Goal: Task Accomplishment & Management: Manage account settings

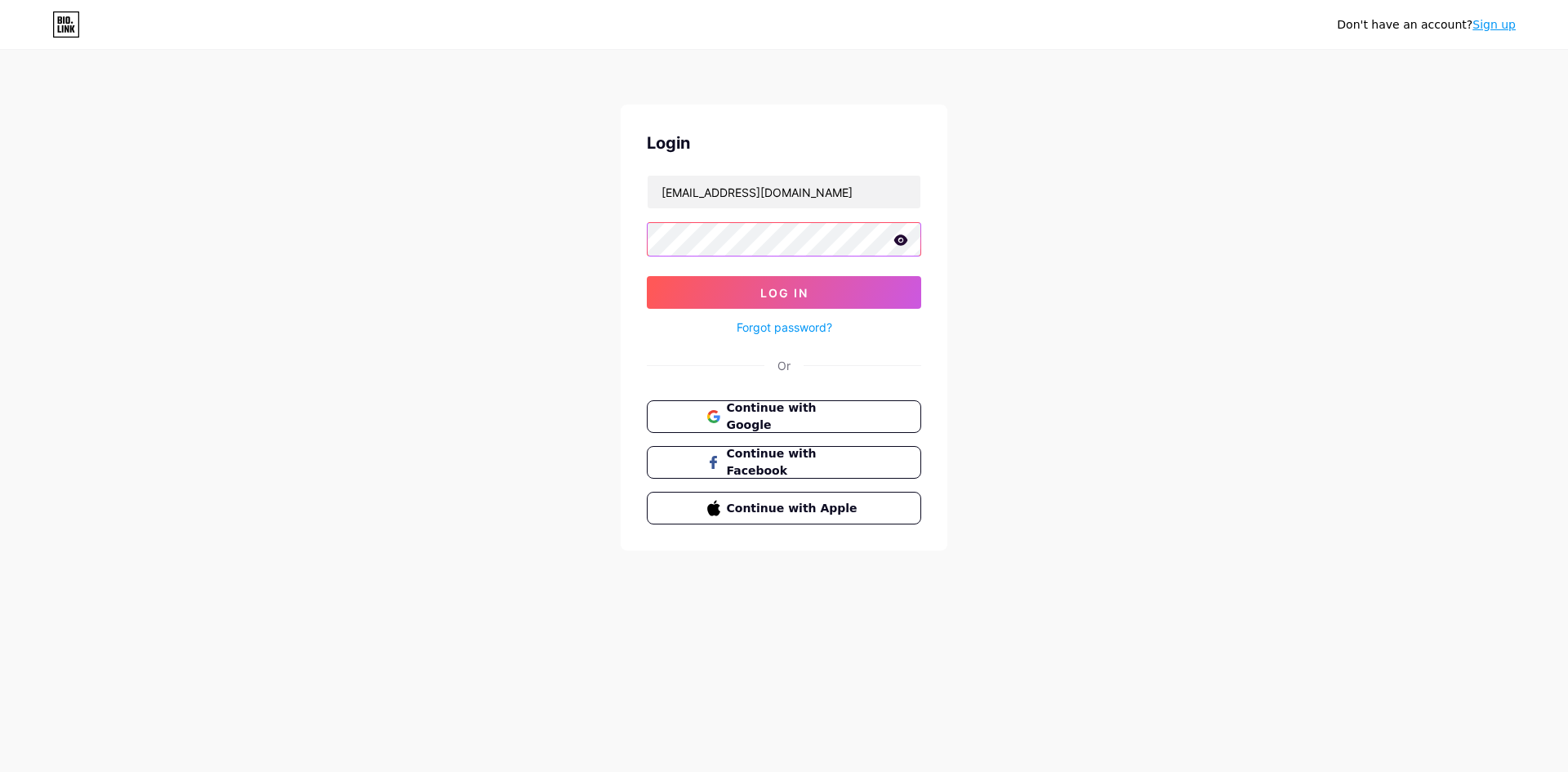
click at [647, 276] on button "Log In" at bounding box center [784, 293] width 274 height 33
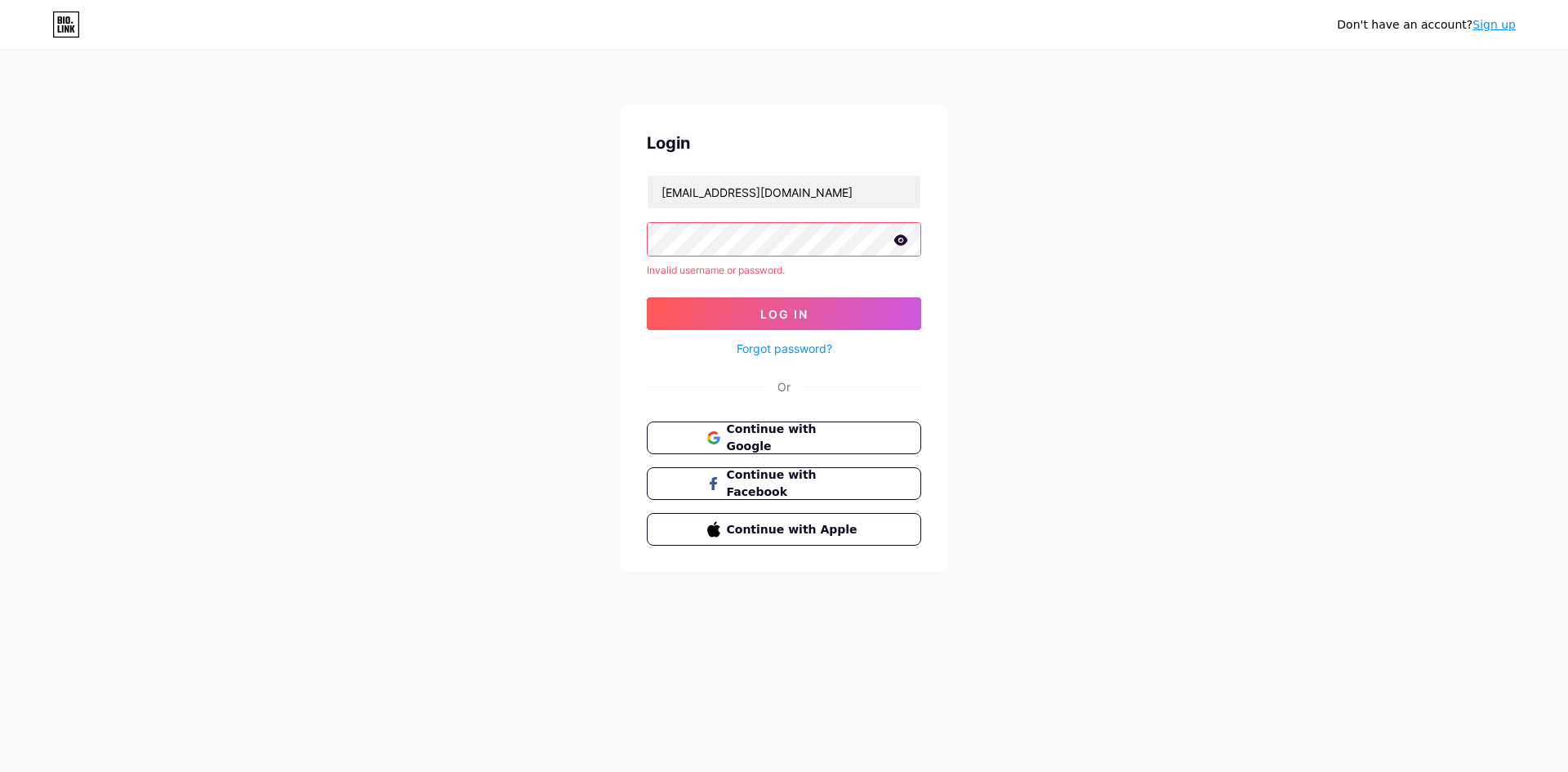
click at [902, 241] on icon at bounding box center [902, 239] width 14 height 10
click at [721, 311] on button "Log In" at bounding box center [784, 314] width 274 height 33
click at [727, 431] on span "Continue with Google" at bounding box center [793, 437] width 136 height 35
click at [672, 190] on input "[EMAIL_ADDRESS][DOMAIN_NAME]" at bounding box center [784, 192] width 273 height 33
type input "[EMAIL_ADDRESS][DOMAIN_NAME]"
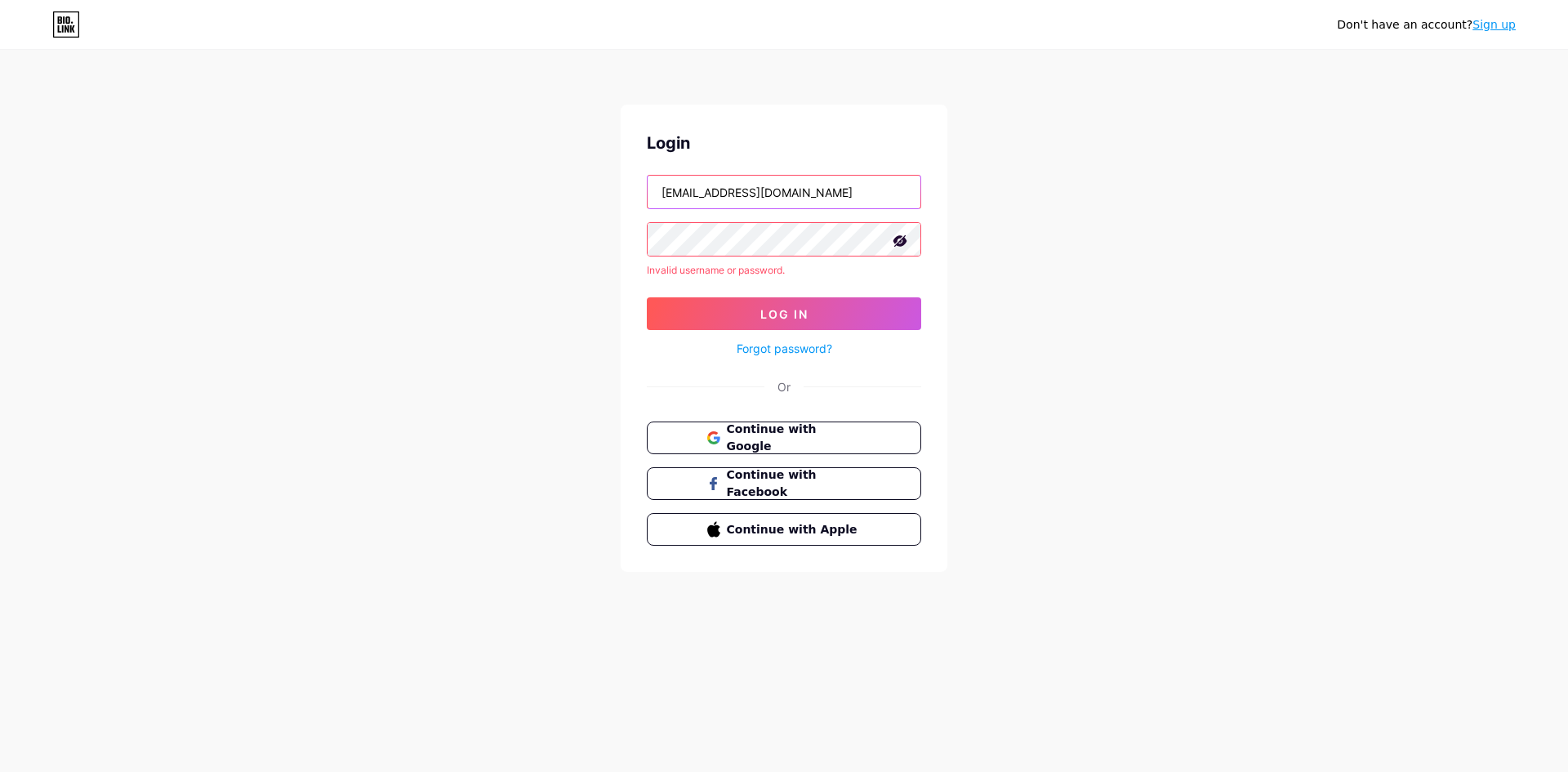
click at [647, 298] on button "Log In" at bounding box center [784, 314] width 274 height 33
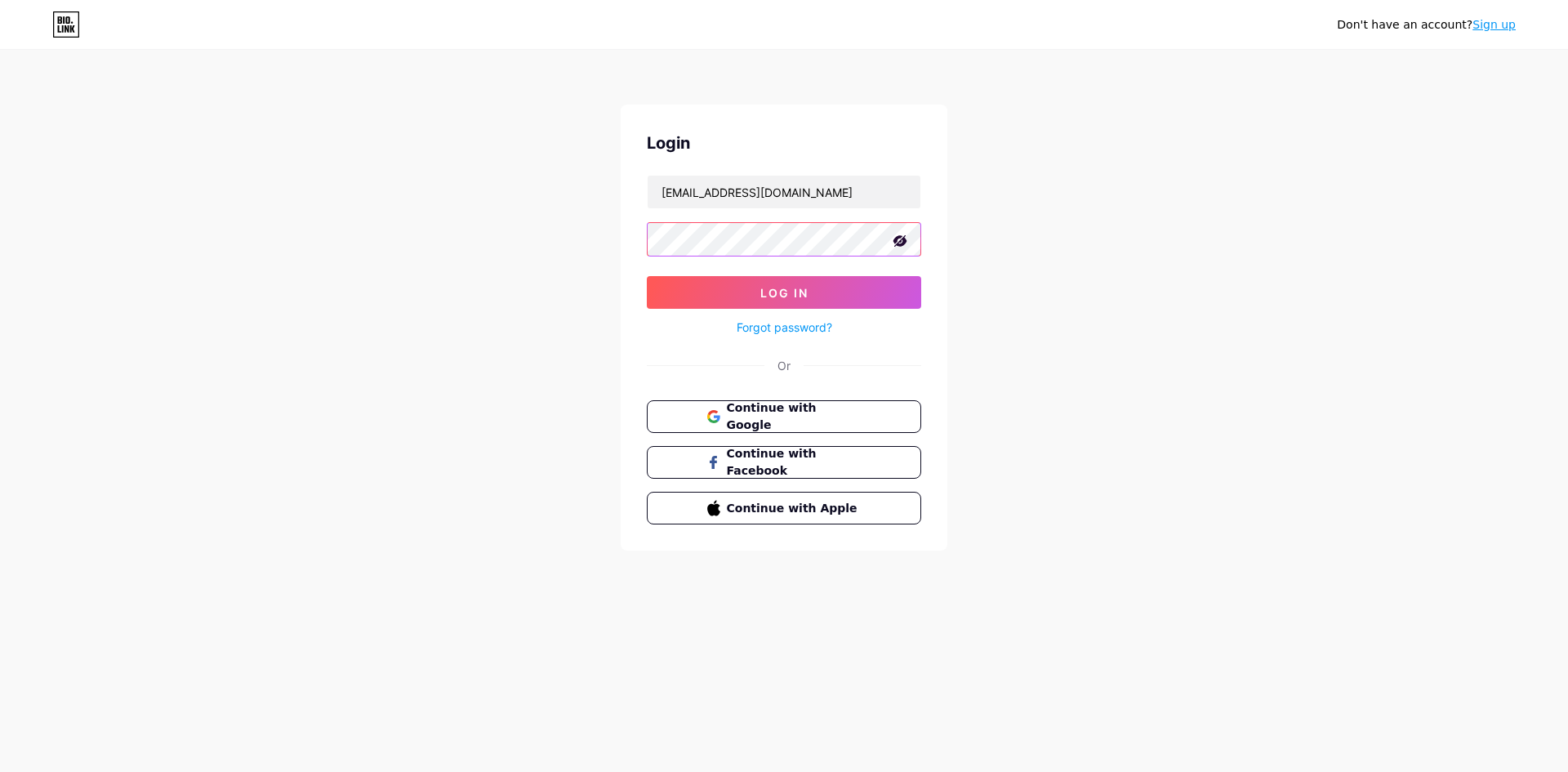
click at [647, 276] on button "Log In" at bounding box center [784, 293] width 274 height 33
